Goal: Task Accomplishment & Management: Complete application form

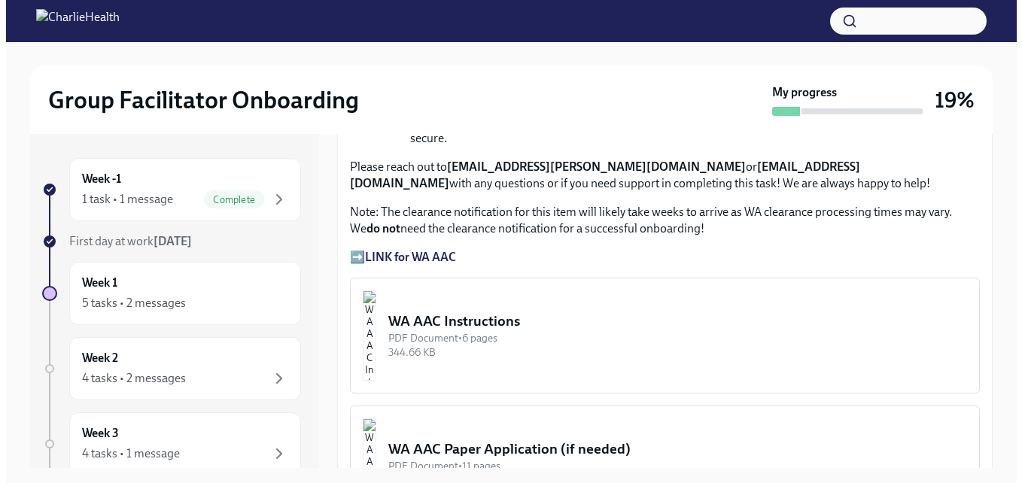
scroll to position [1129, 0]
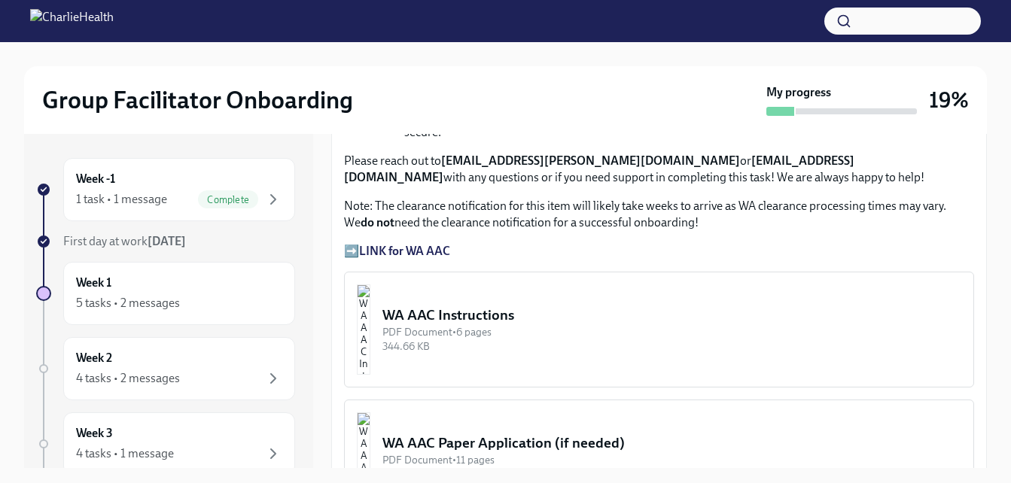
click at [484, 306] on div "WA AAC Instructions" at bounding box center [671, 316] width 579 height 20
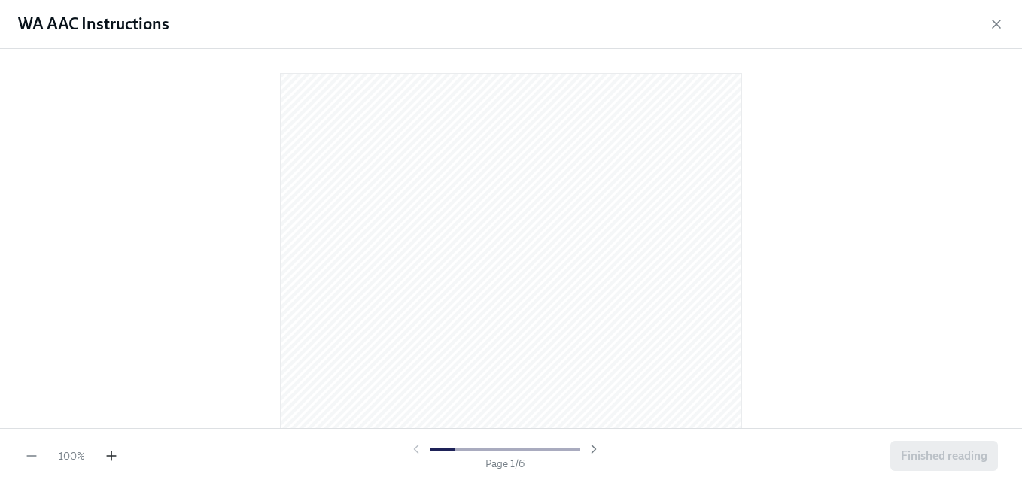
click at [108, 457] on icon "button" at bounding box center [111, 456] width 15 height 15
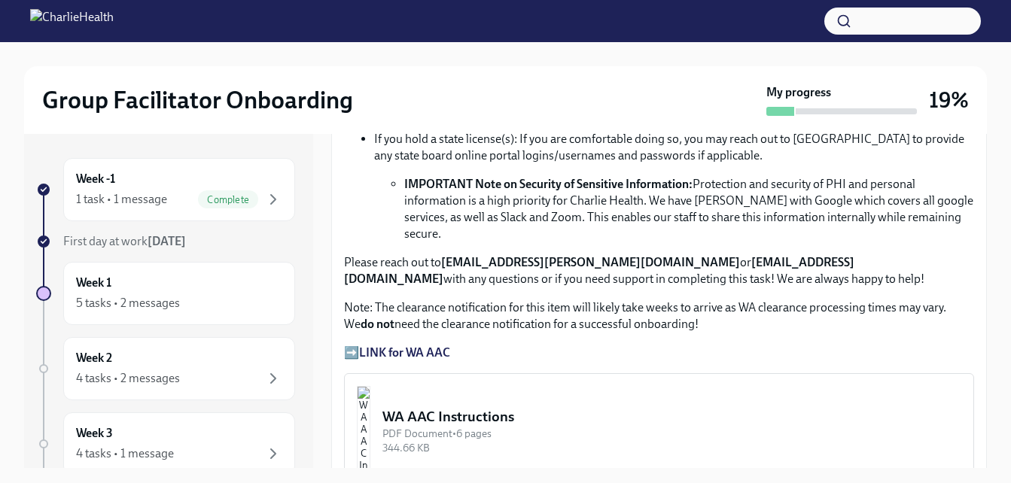
scroll to position [1054, 0]
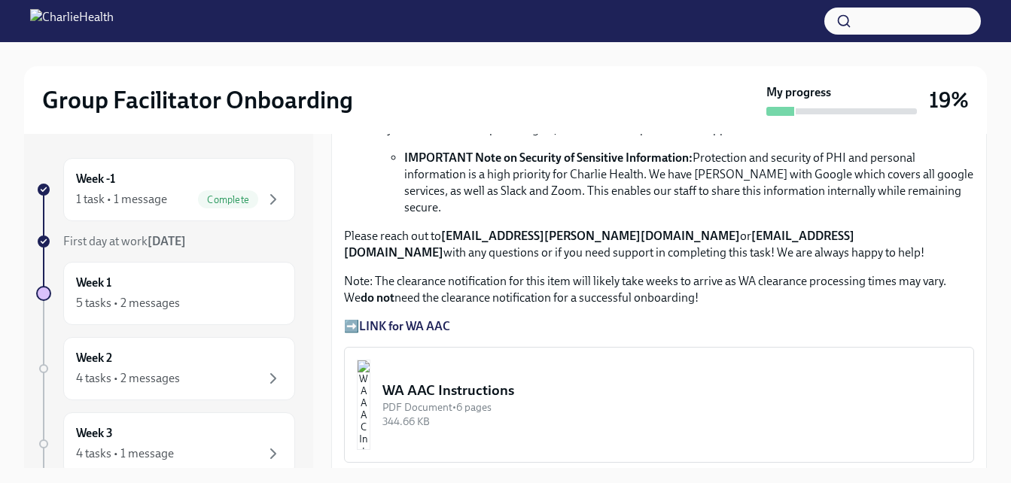
click at [425, 319] on strong "LINK for WA AAC" at bounding box center [404, 326] width 91 height 14
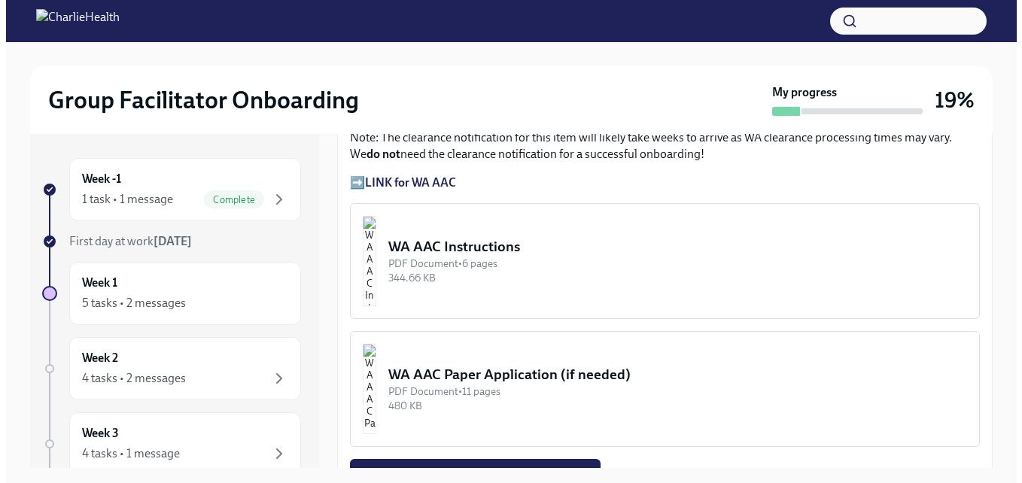
scroll to position [1204, 0]
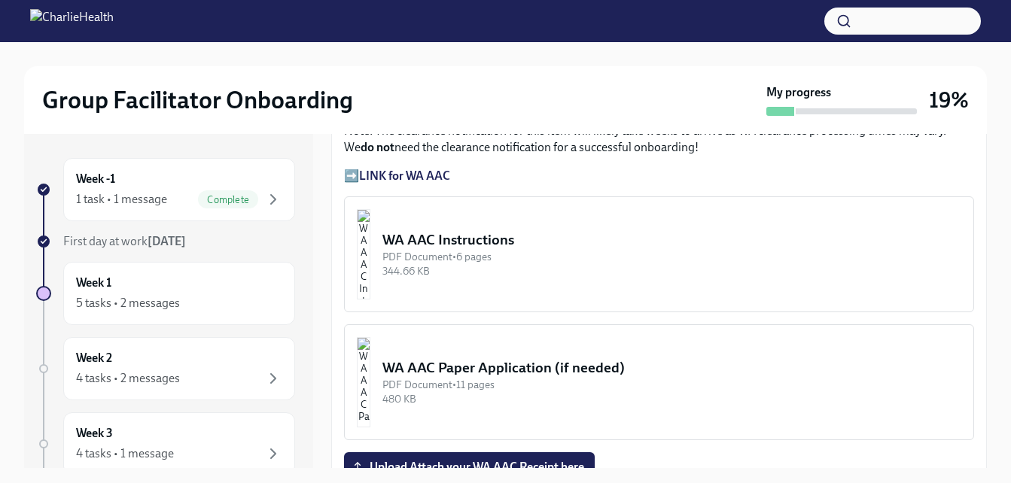
click at [370, 244] on img "button" at bounding box center [364, 254] width 14 height 90
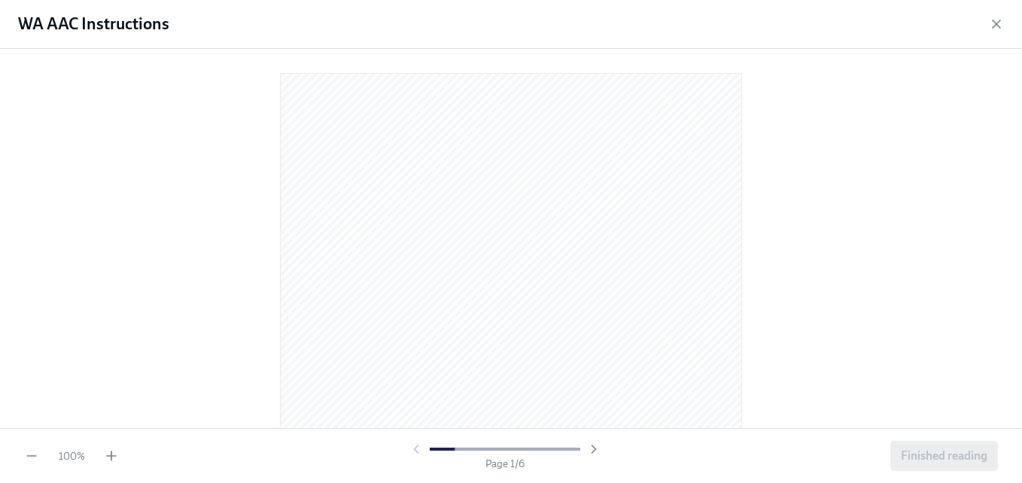
click at [125, 449] on div "Page 1 / 6" at bounding box center [504, 456] width 759 height 29
click at [115, 461] on icon "button" at bounding box center [111, 456] width 15 height 15
click at [115, 460] on icon "button" at bounding box center [111, 456] width 15 height 15
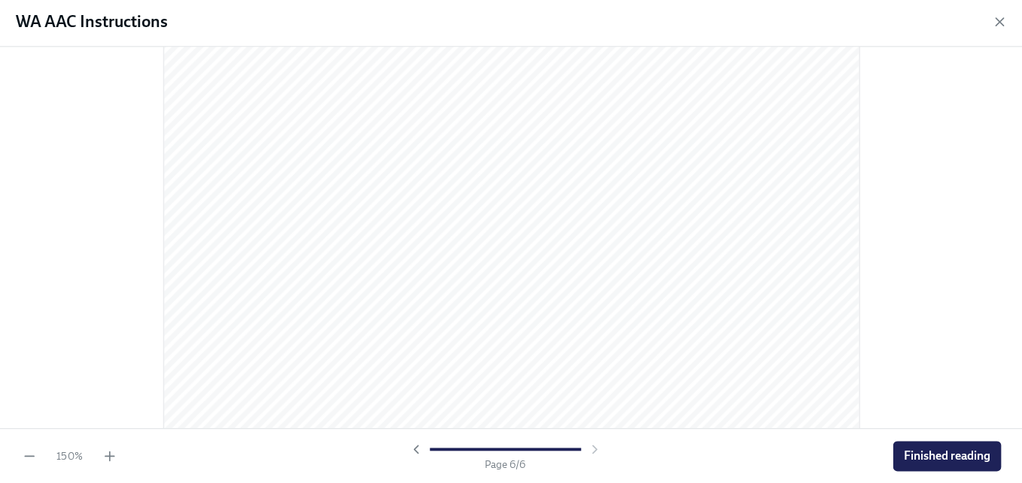
scroll to position [4709, 0]
click at [923, 455] on span "Finished reading" at bounding box center [944, 456] width 87 height 15
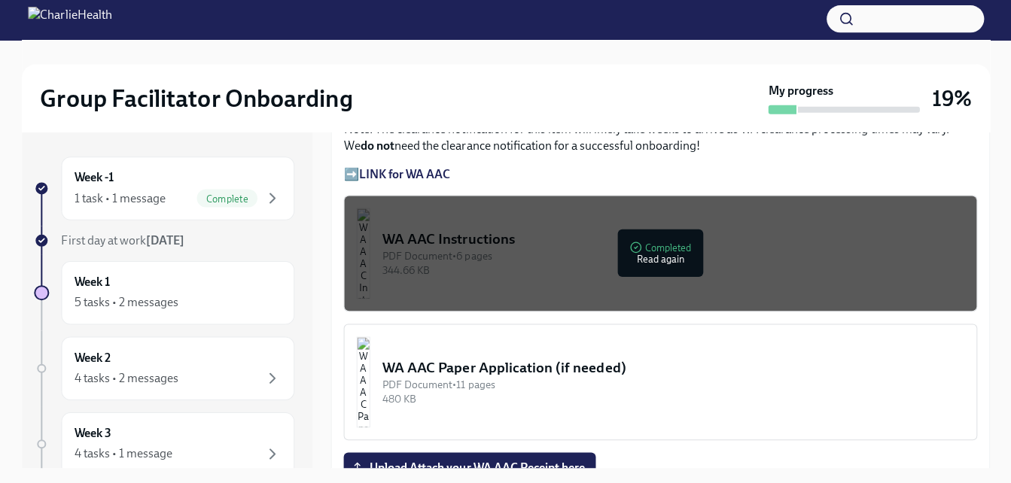
click at [482, 358] on div "WA AAC Paper Application (if needed)" at bounding box center [671, 368] width 579 height 20
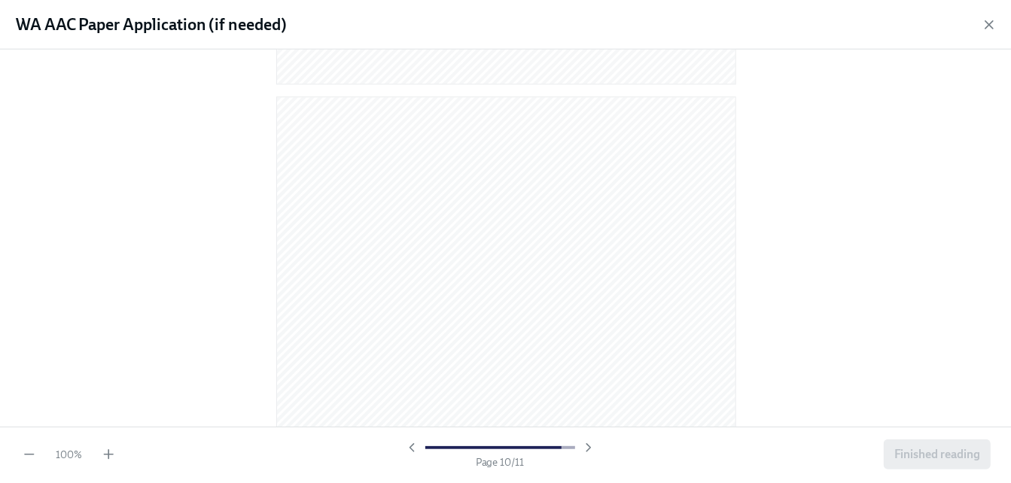
scroll to position [5987, 0]
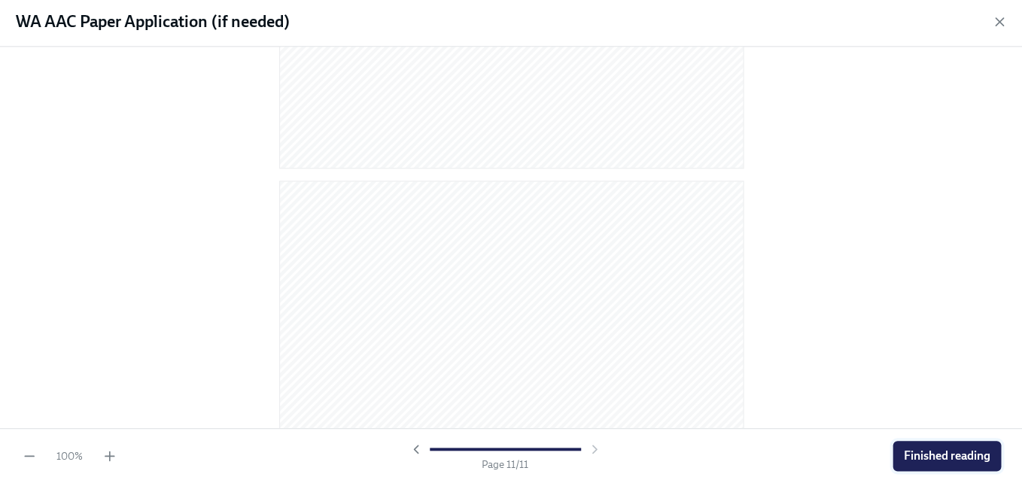
click at [939, 446] on button "Finished reading" at bounding box center [944, 456] width 108 height 30
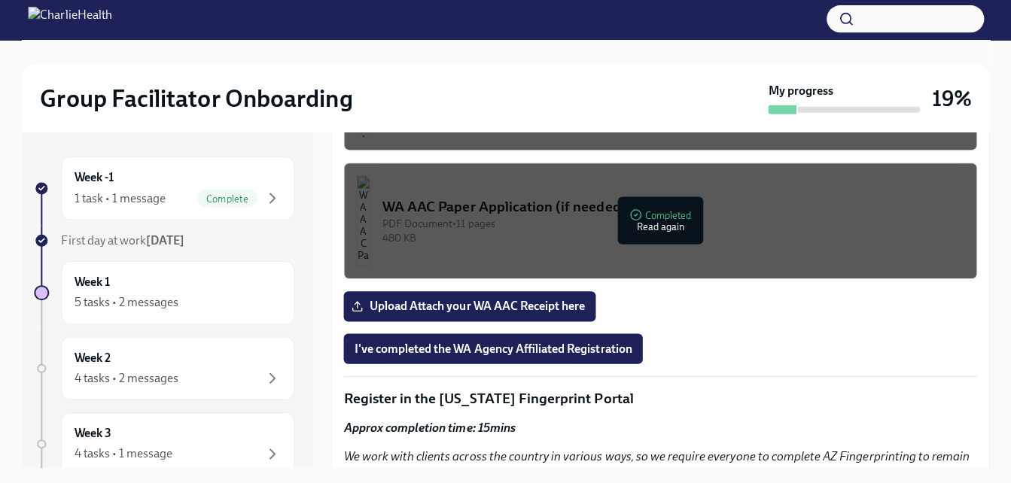
scroll to position [1429, 0]
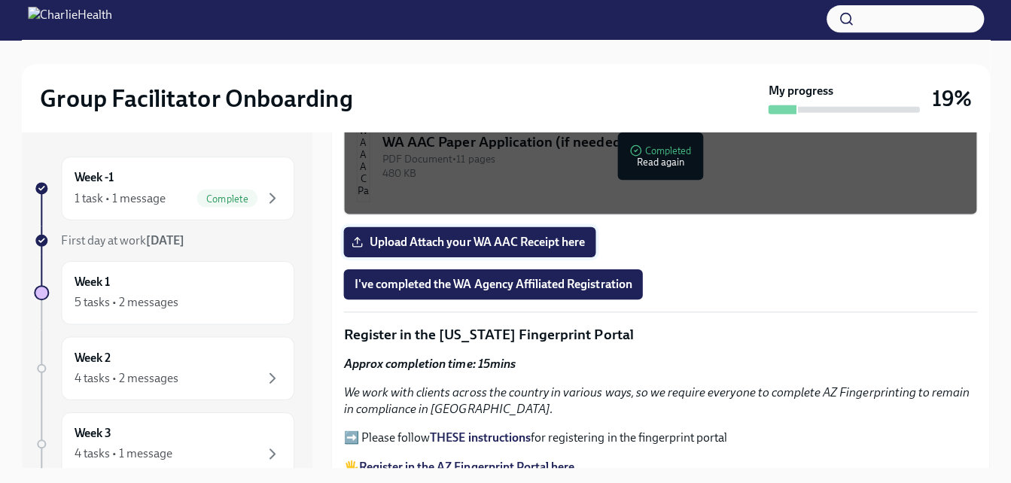
click at [501, 236] on span "Upload Attach your WA AAC Receipt here" at bounding box center [470, 243] width 230 height 15
click at [0, 0] on input "Upload Attach your WA AAC Receipt here" at bounding box center [0, 0] width 0 height 0
click at [491, 278] on span "I've completed the WA Agency Affiliated Registration" at bounding box center [493, 285] width 276 height 15
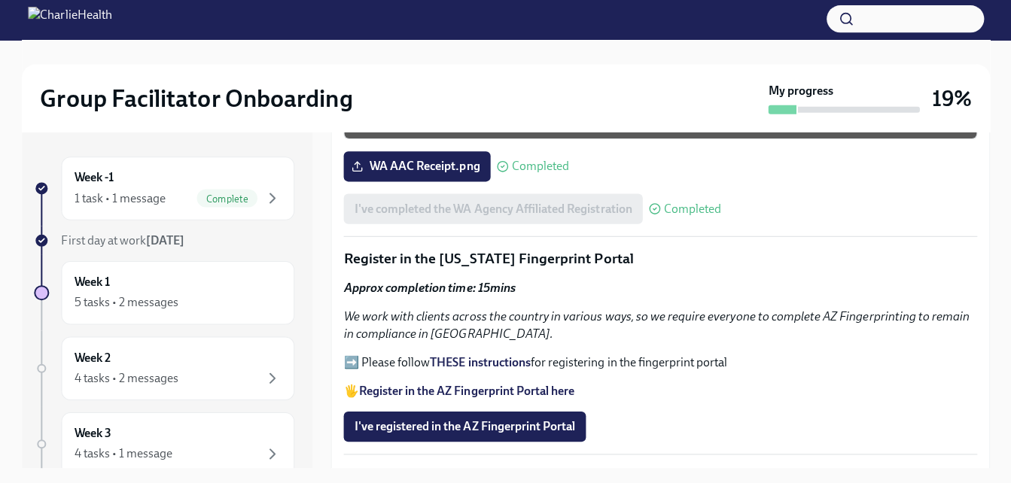
scroll to position [1578, 0]
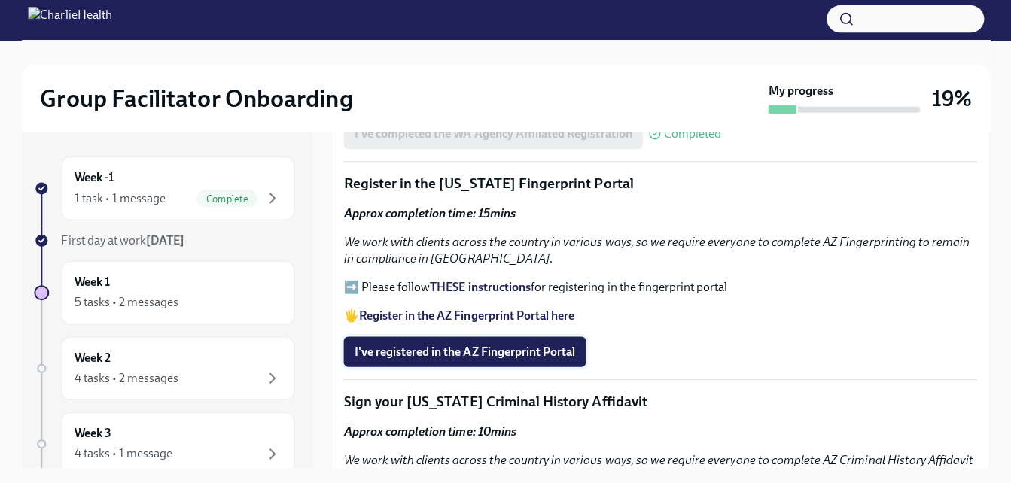
click at [431, 345] on span "I've registered in the AZ Fingerprint Portal" at bounding box center [465, 352] width 220 height 15
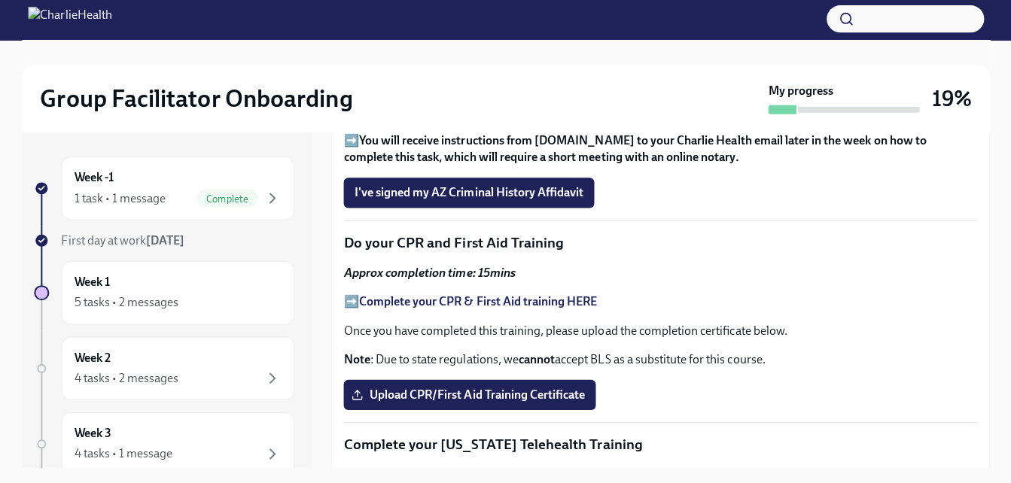
scroll to position [1934, 0]
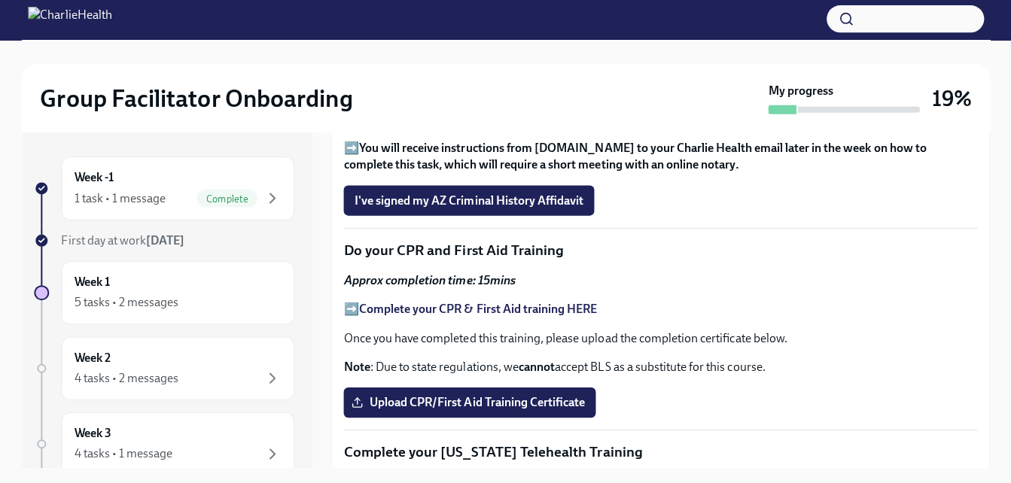
click at [471, 359] on p "Note : Due to state regulations, we cannot accept BLS as a substitute for this …" at bounding box center [659, 367] width 630 height 17
click at [471, 395] on span "Upload CPR/First Aid Training Certificate" at bounding box center [470, 402] width 230 height 15
click at [0, 0] on input "Upload CPR/First Aid Training Certificate" at bounding box center [0, 0] width 0 height 0
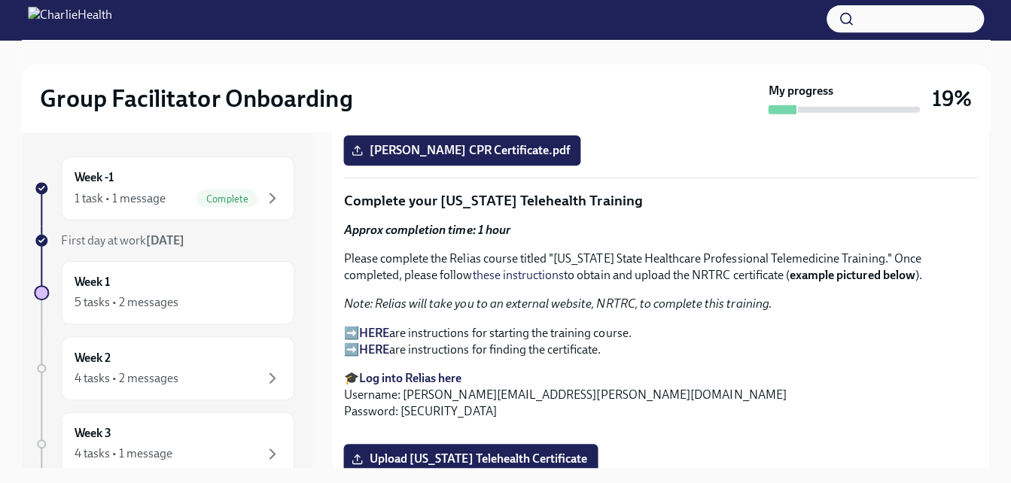
scroll to position [2159, 0]
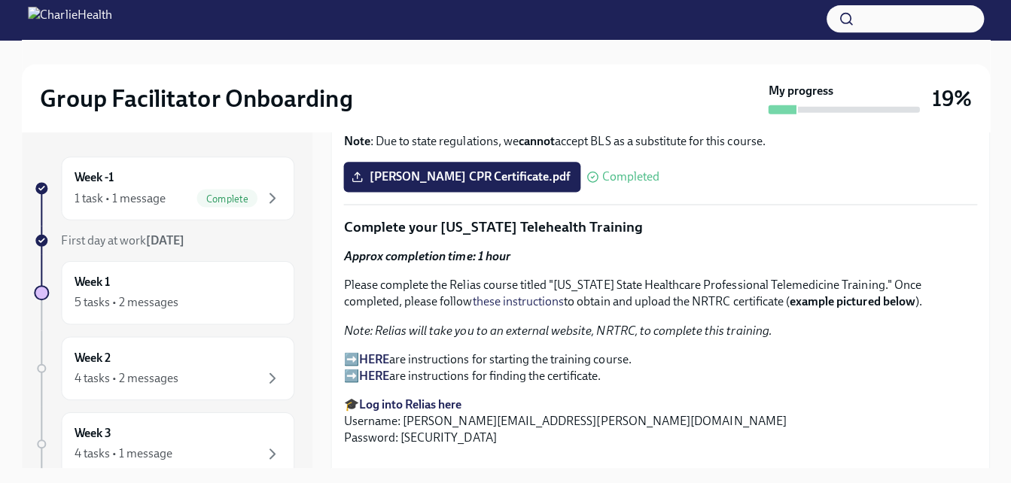
click at [498, 295] on link "these instructions" at bounding box center [517, 302] width 91 height 14
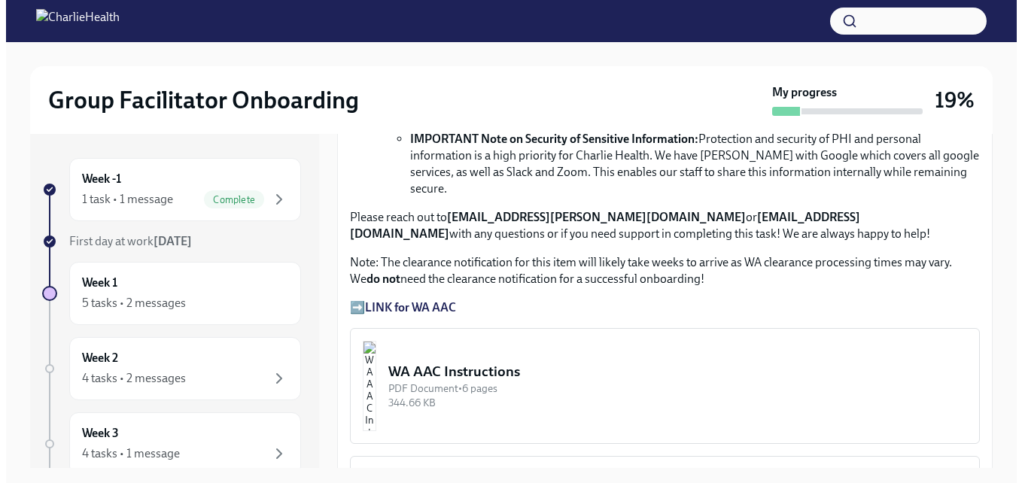
scroll to position [1204, 0]
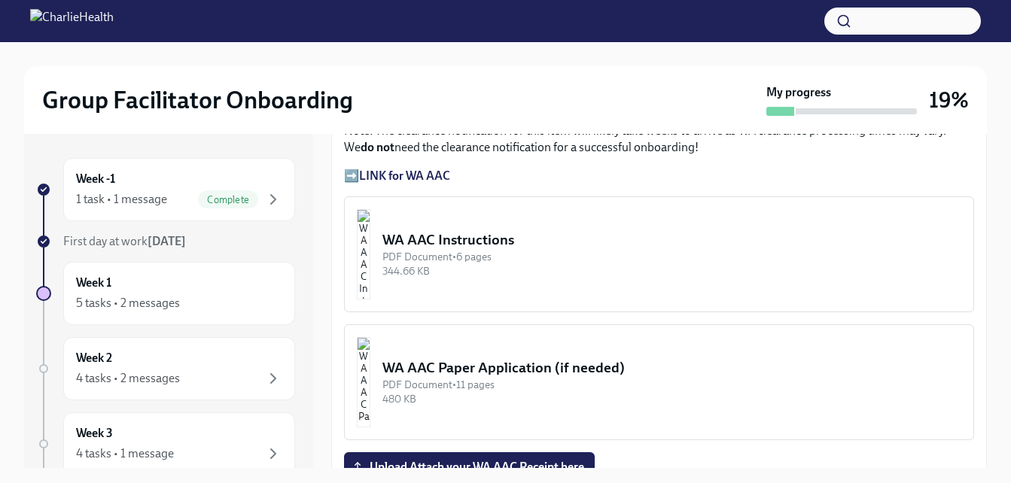
click at [537, 230] on div "WA AAC Instructions" at bounding box center [671, 240] width 579 height 20
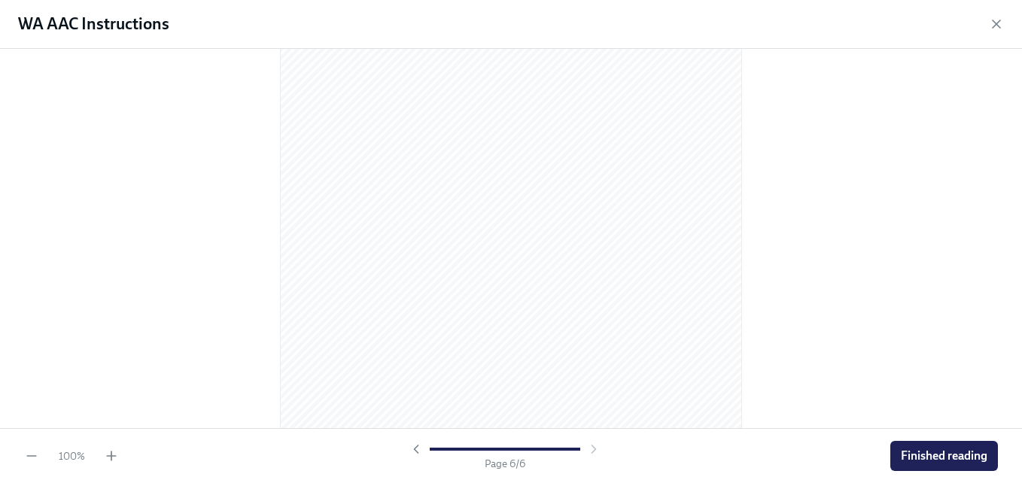
scroll to position [3291, 0]
click at [113, 455] on icon "button" at bounding box center [111, 456] width 15 height 15
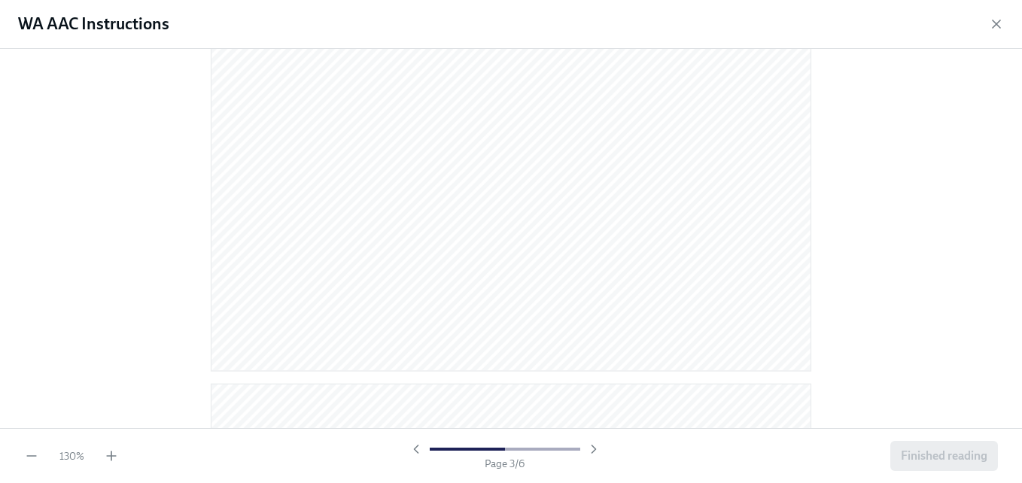
scroll to position [1882, 0]
